Goal: Task Accomplishment & Management: Use online tool/utility

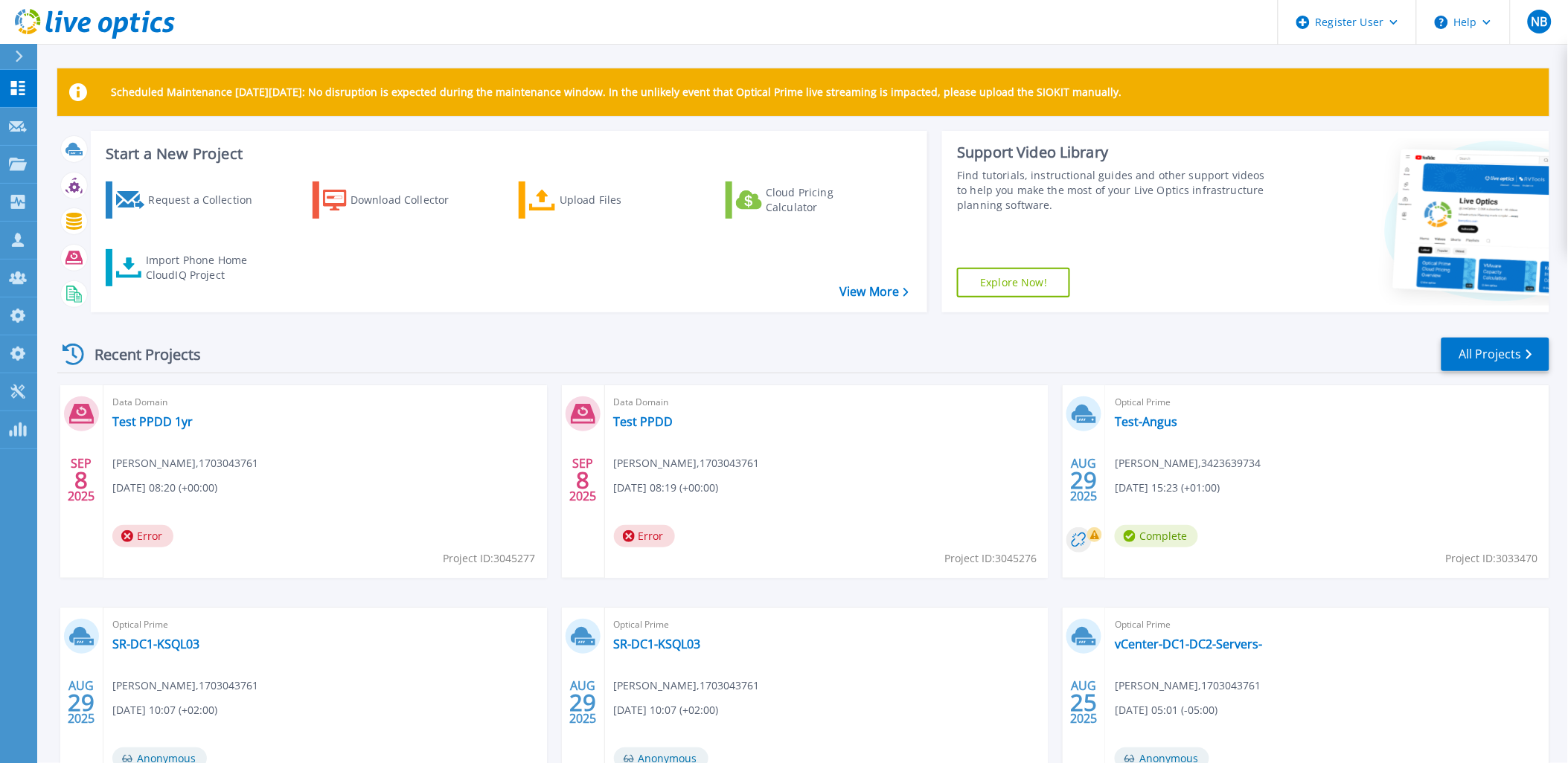
click at [139, 45] on div "Scheduled Maintenance [DATE][DATE]: No disruption is expected during the mainte…" at bounding box center [802, 420] width 1530 height 842
click at [140, 32] on icon at bounding box center [95, 24] width 160 height 31
click at [124, 17] on icon at bounding box center [120, 28] width 16 height 22
click at [13, 243] on icon at bounding box center [18, 240] width 18 height 14
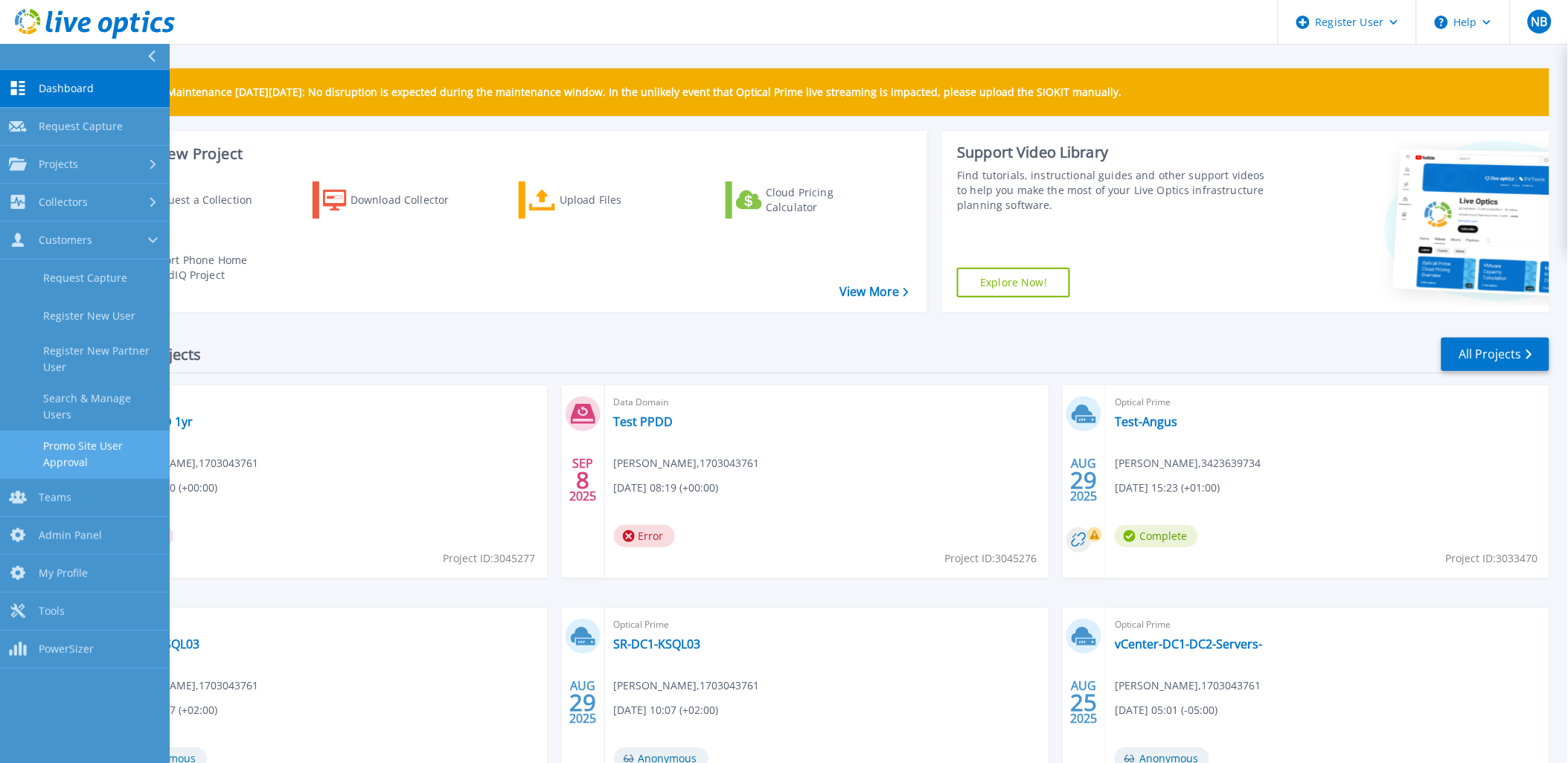
click at [113, 450] on link "Promo Site User Approval" at bounding box center [85, 454] width 170 height 48
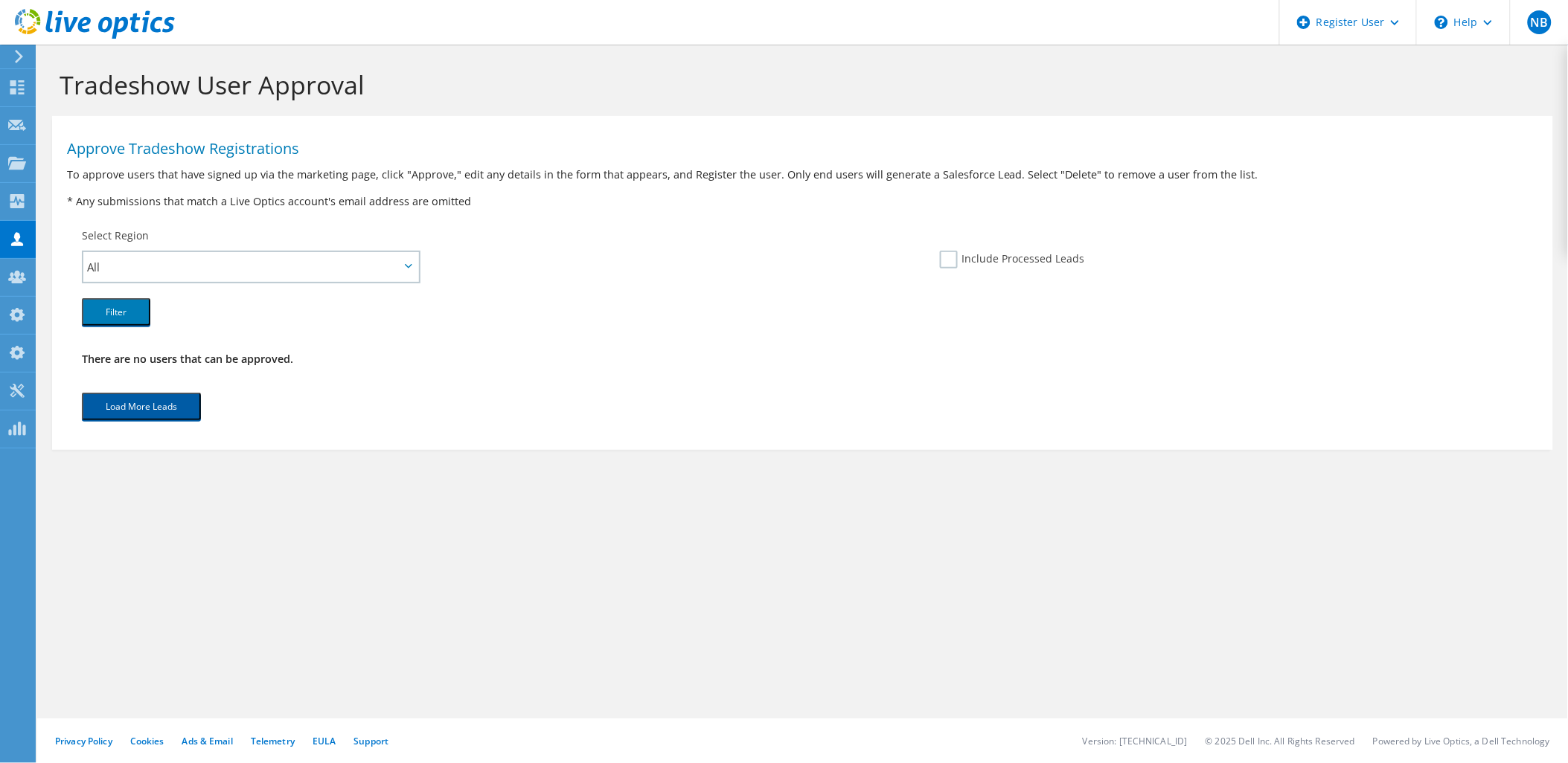
click at [144, 392] on button "Load More Leads" at bounding box center [141, 406] width 119 height 28
click at [101, 24] on use at bounding box center [95, 24] width 160 height 30
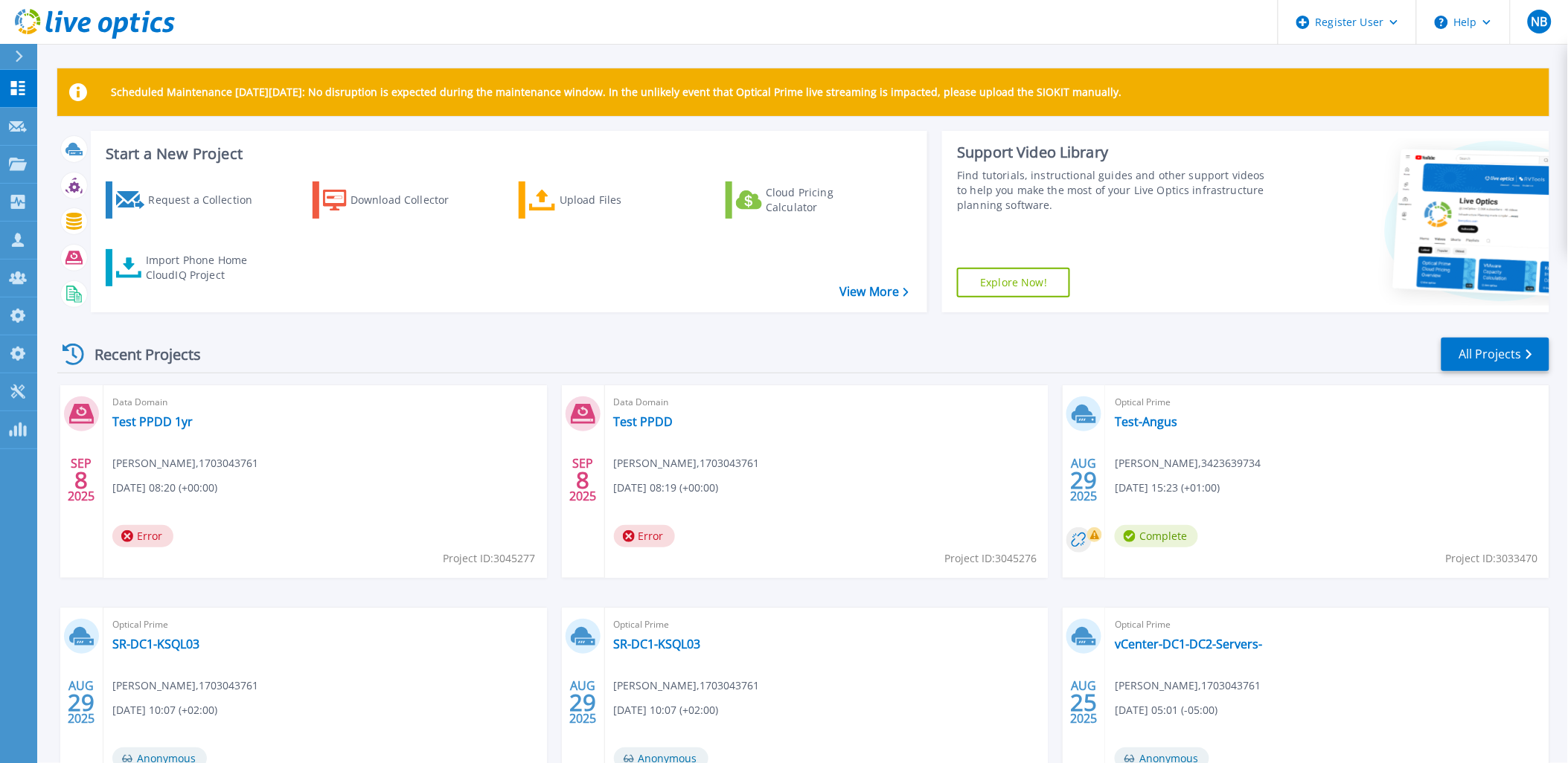
click at [138, 28] on icon at bounding box center [95, 24] width 160 height 31
